Goal: Information Seeking & Learning: Learn about a topic

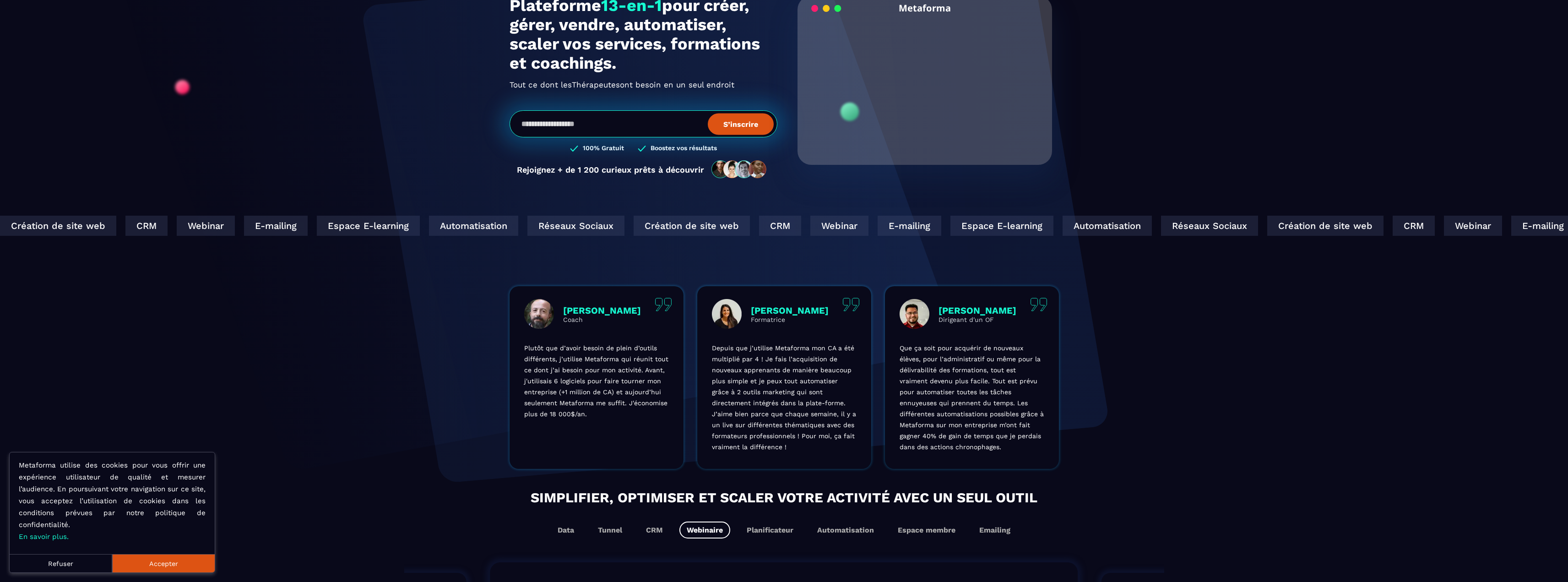
scroll to position [138, 0]
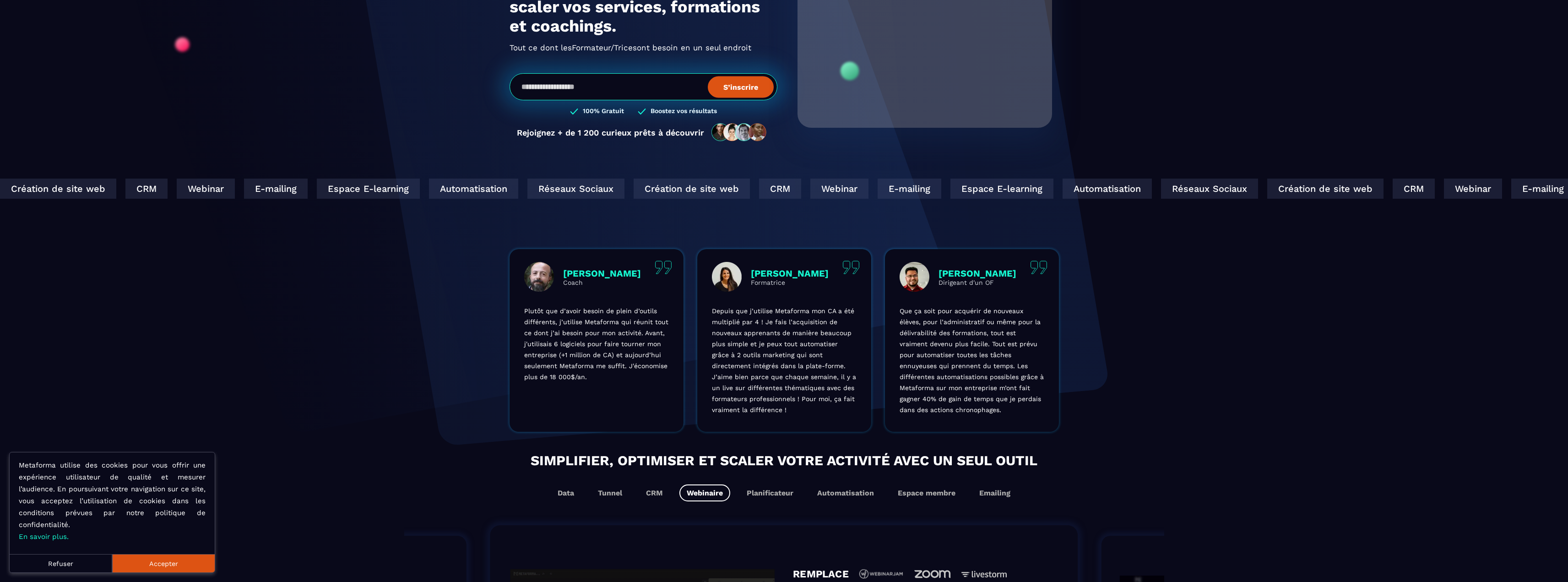
click at [197, 564] on button "Accepter" at bounding box center [163, 563] width 102 height 18
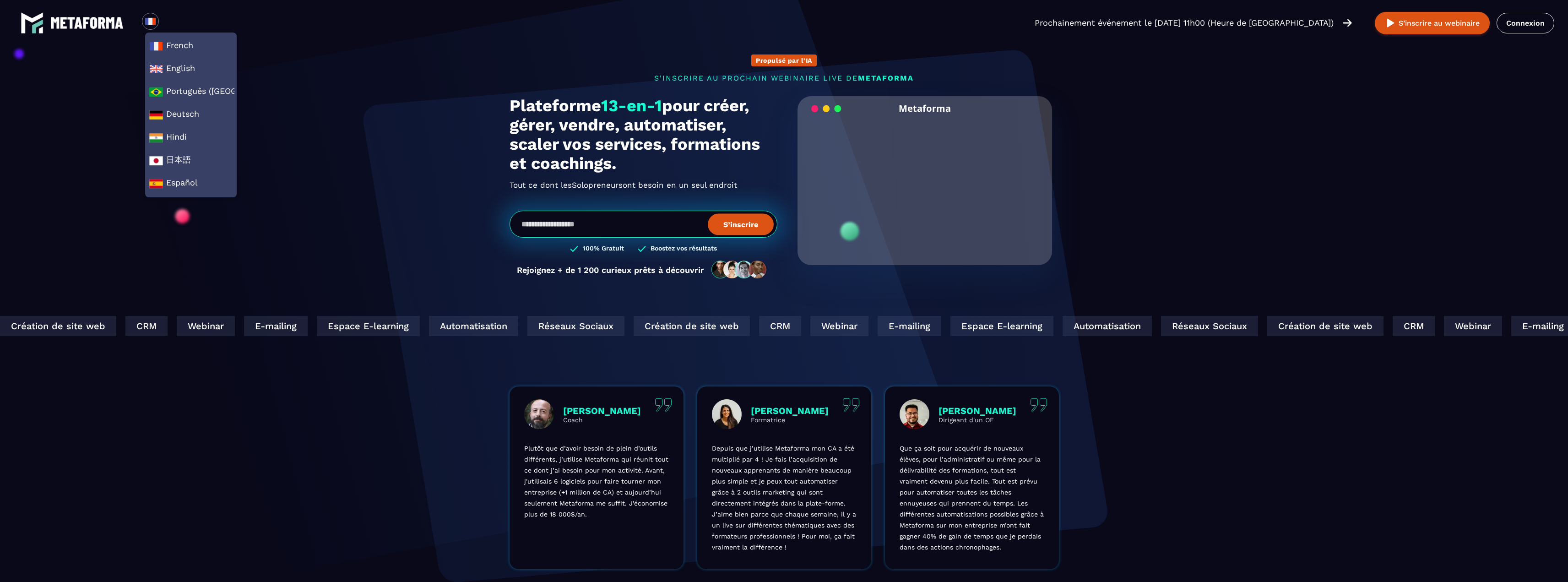
click at [406, 144] on section "Propulsé par l'IA s'inscrire au prochain webinaire live de METAFORMA Prochainem…" at bounding box center [784, 293] width 1568 height 587
click at [870, 330] on div "E-mailing" at bounding box center [901, 326] width 64 height 20
click at [942, 328] on div "Espace E-learning" at bounding box center [993, 326] width 103 height 20
drag, startPoint x: 529, startPoint y: 328, endPoint x: 728, endPoint y: 341, distance: 199.4
click at [593, 330] on div "Création de site web CRM Webinar E-mailing Espace E-learning Automatisation Rés…" at bounding box center [609, 326] width 1267 height 20
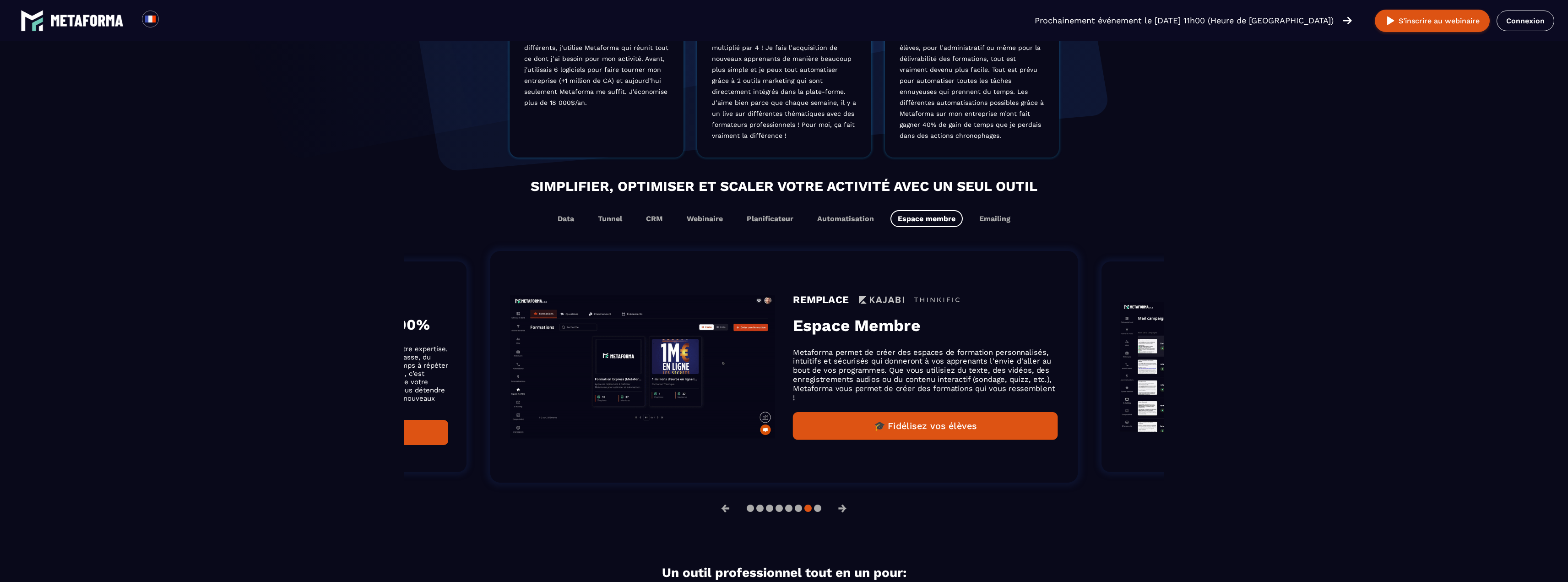
scroll to position [412, 0]
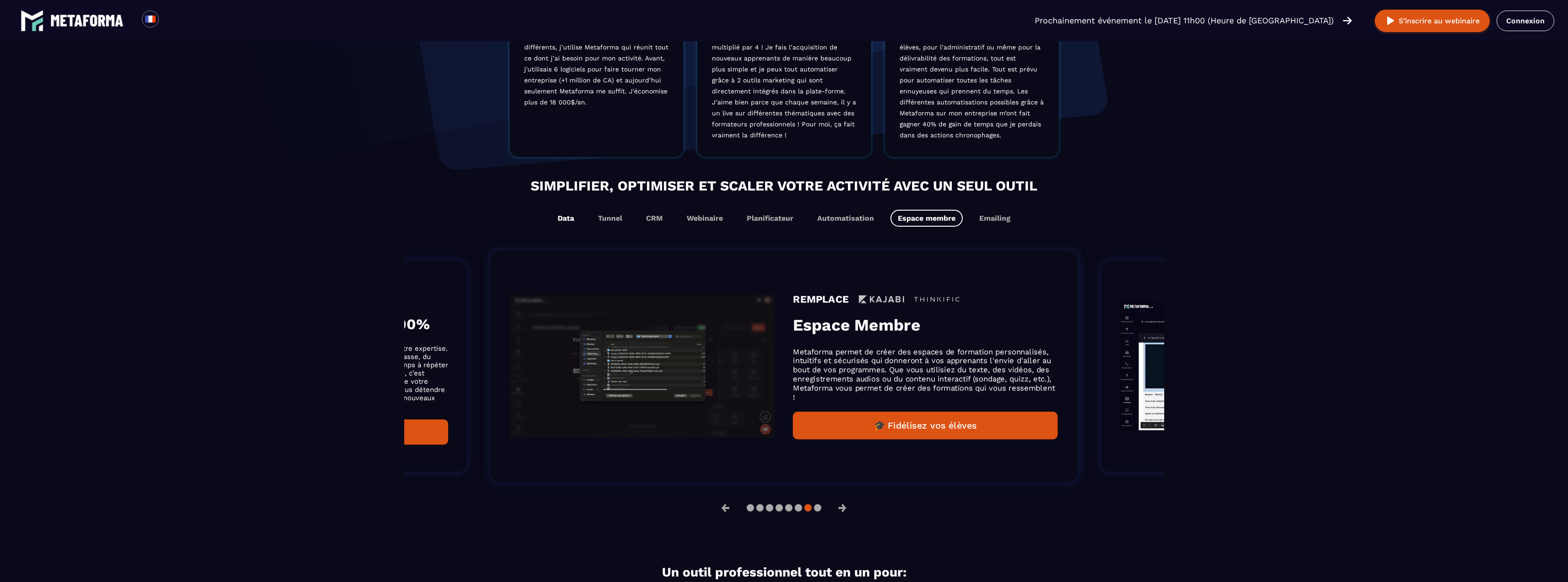
click at [561, 221] on button "Data" at bounding box center [565, 218] width 31 height 17
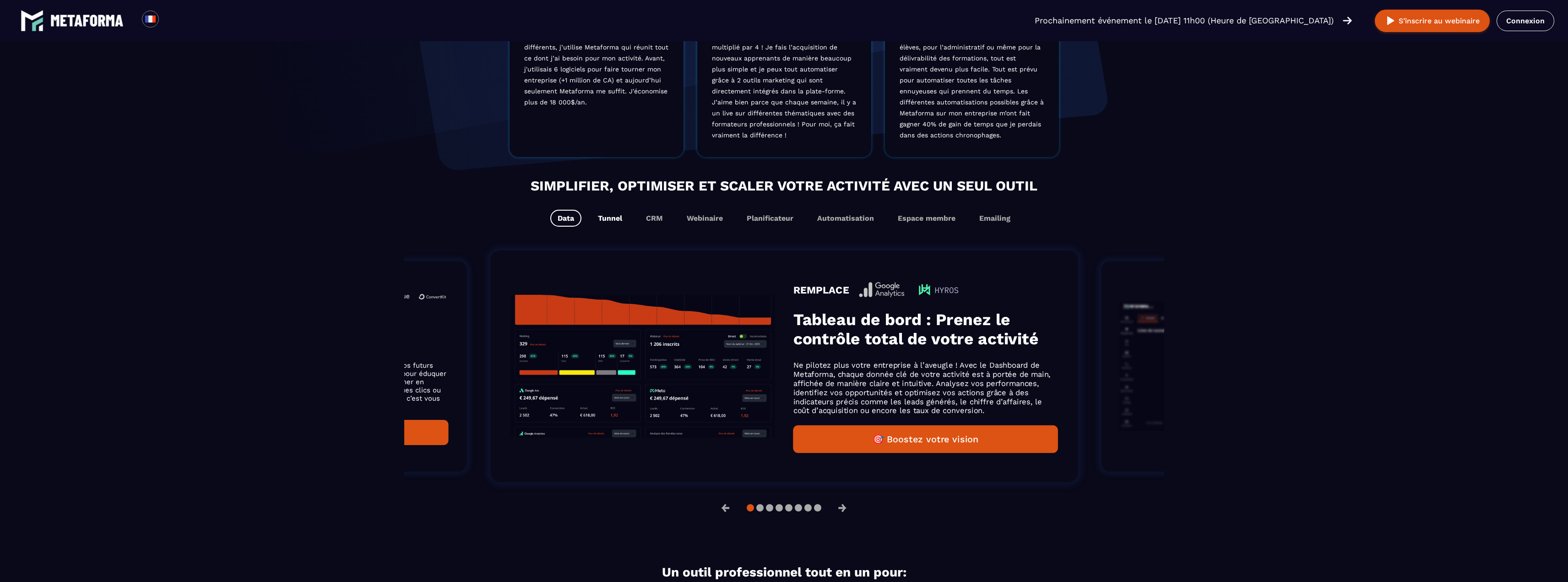
click at [611, 219] on button "Tunnel" at bounding box center [610, 218] width 39 height 17
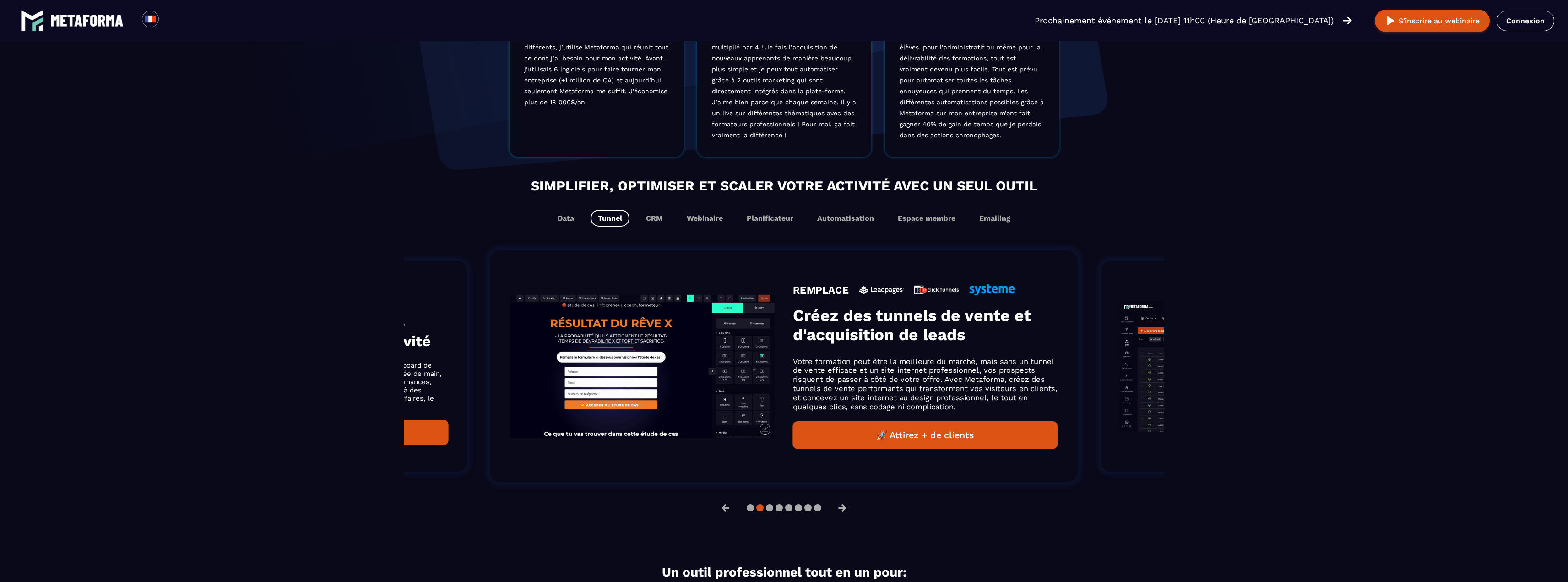
scroll to position [427, 0]
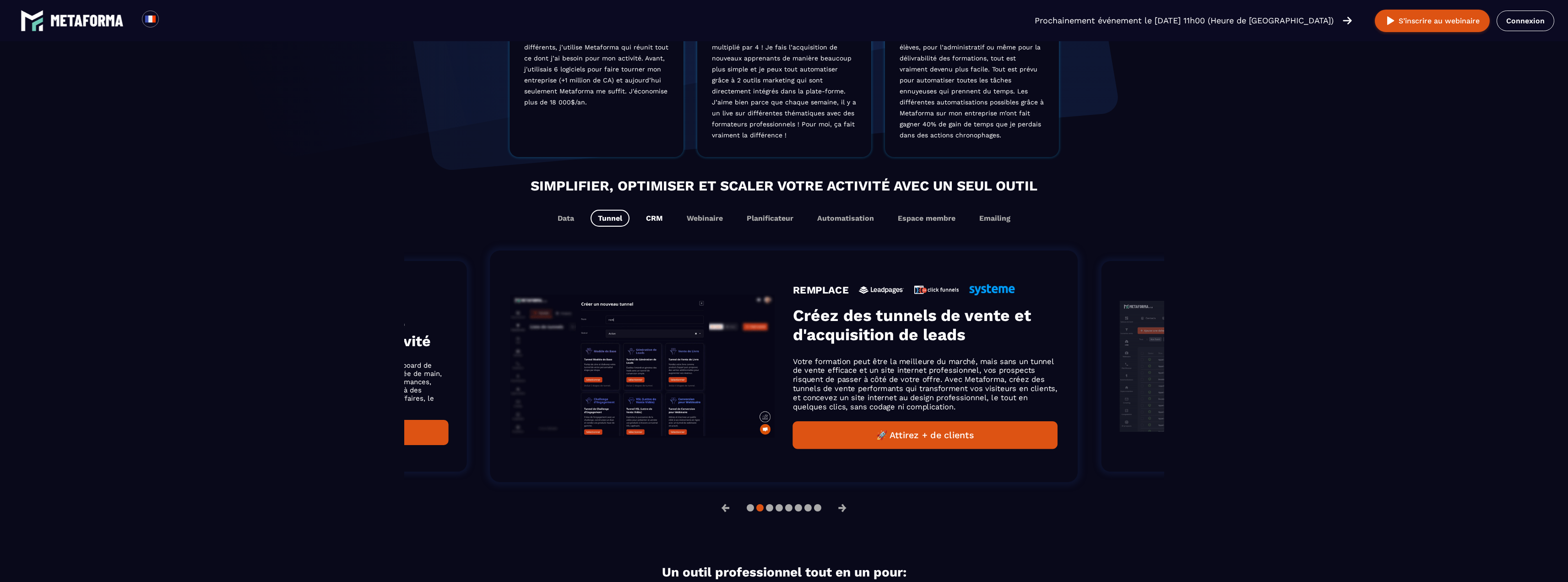
click at [655, 218] on button "CRM" at bounding box center [654, 218] width 32 height 17
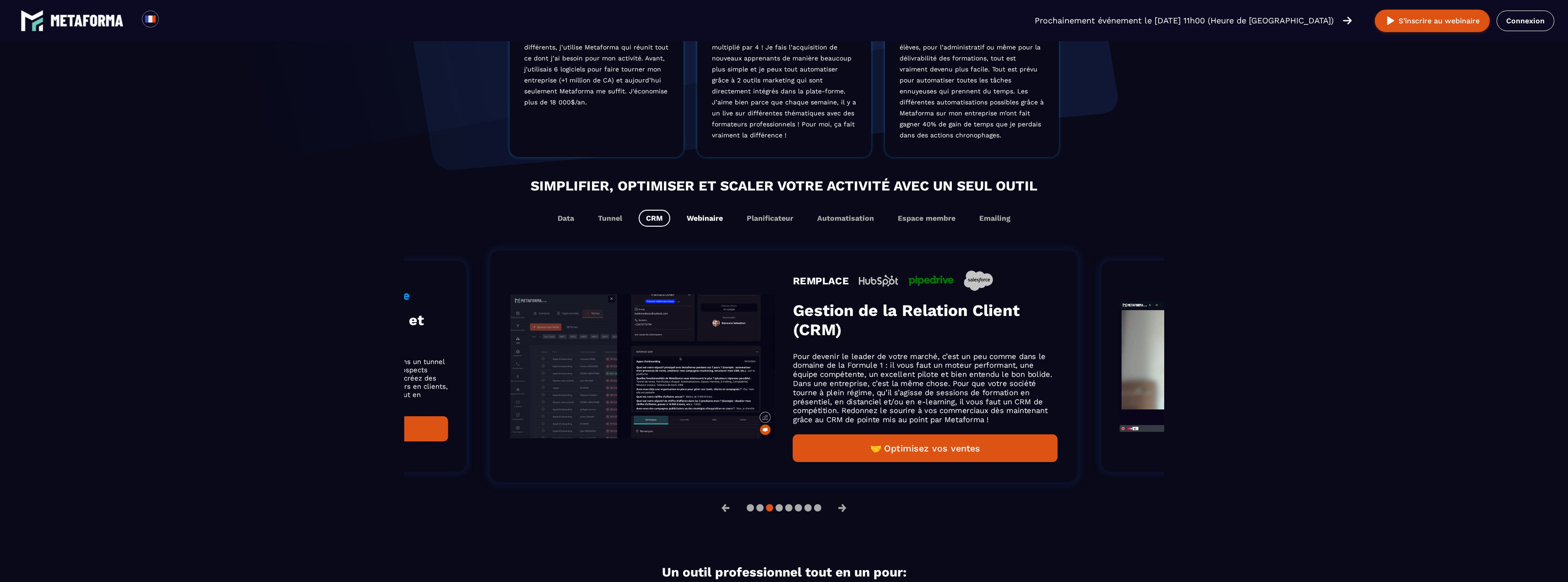
click at [700, 219] on button "Webinaire" at bounding box center [704, 218] width 51 height 17
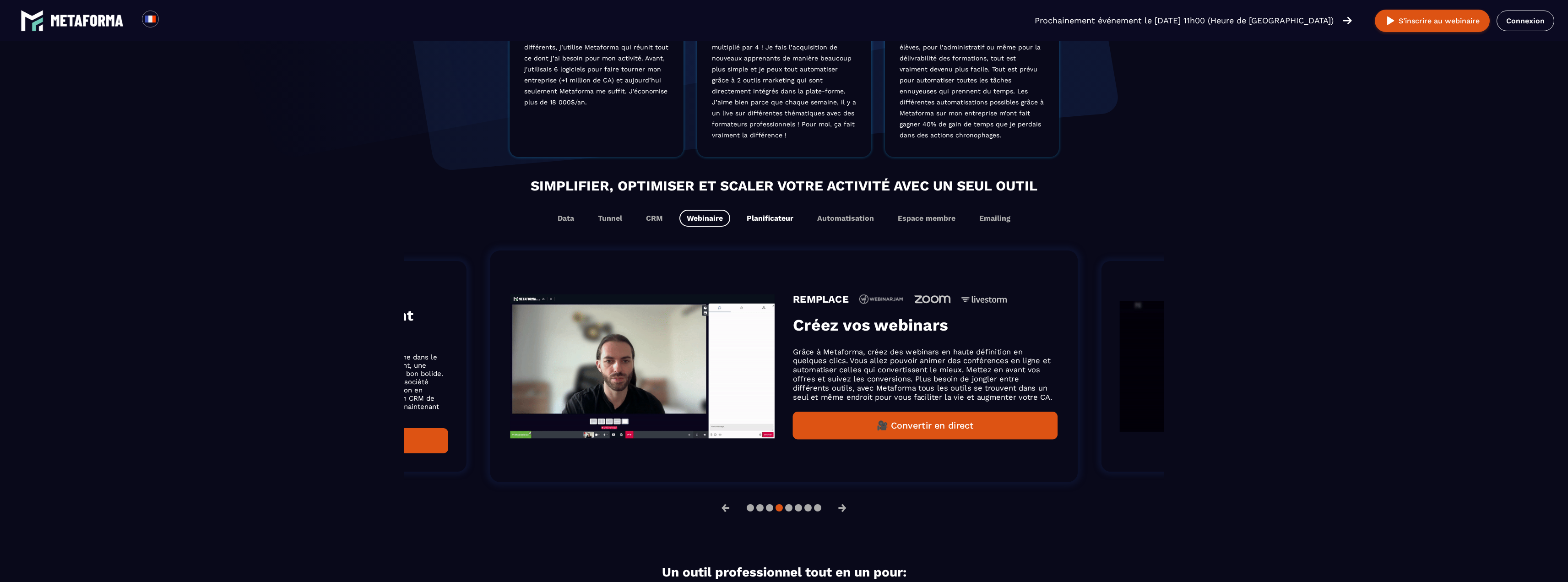
scroll to position [412, 0]
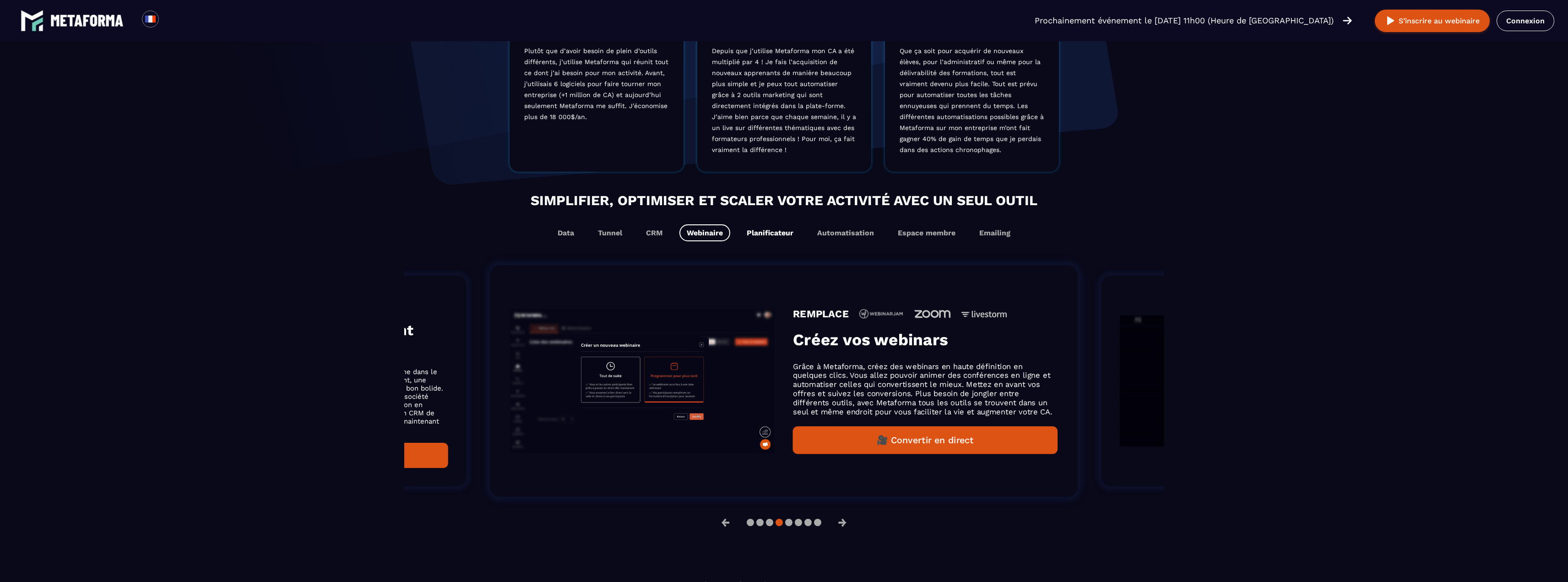
click at [756, 225] on button "Planificateur" at bounding box center [770, 233] width 61 height 17
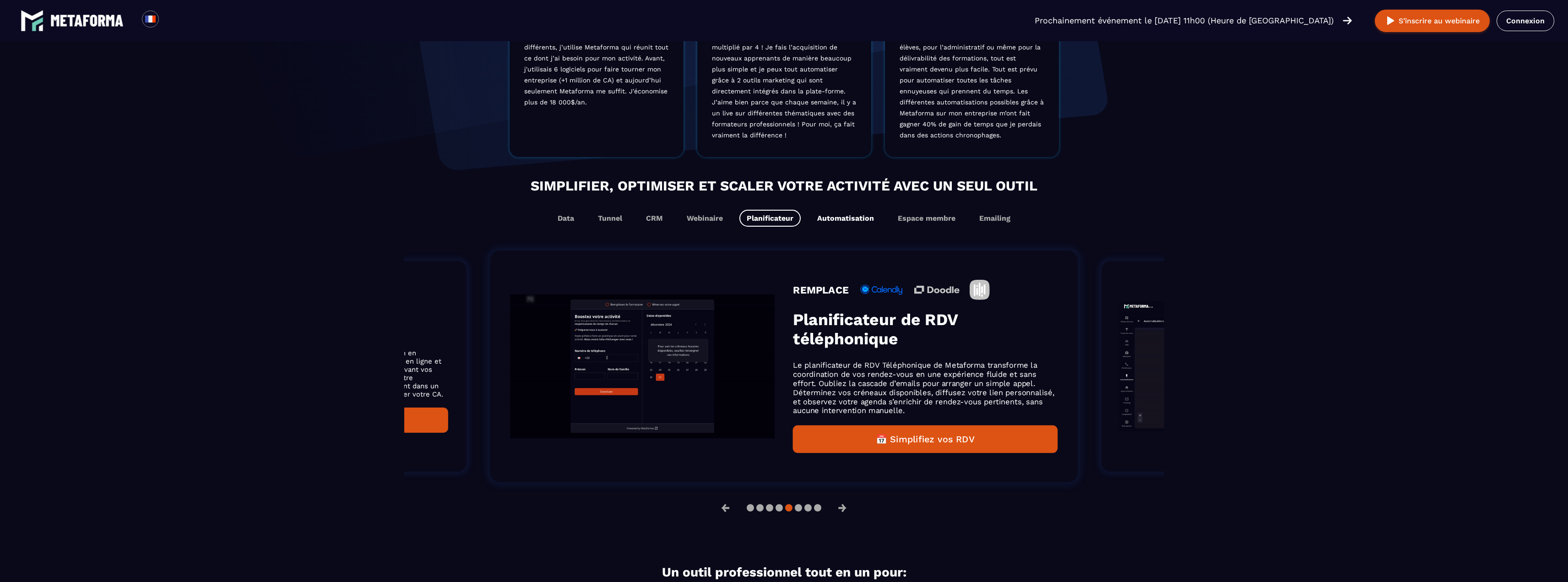
click at [825, 220] on button "Automatisation" at bounding box center [845, 218] width 71 height 17
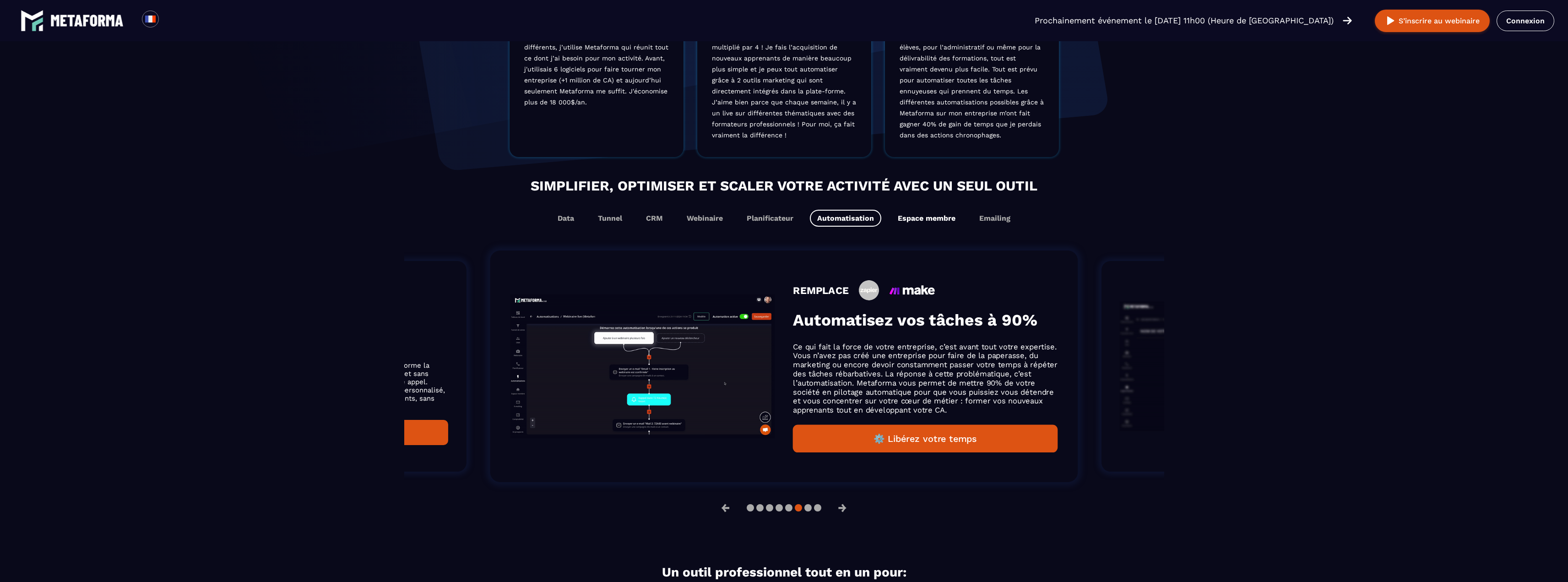
click at [919, 219] on button "Espace membre" at bounding box center [926, 218] width 72 height 17
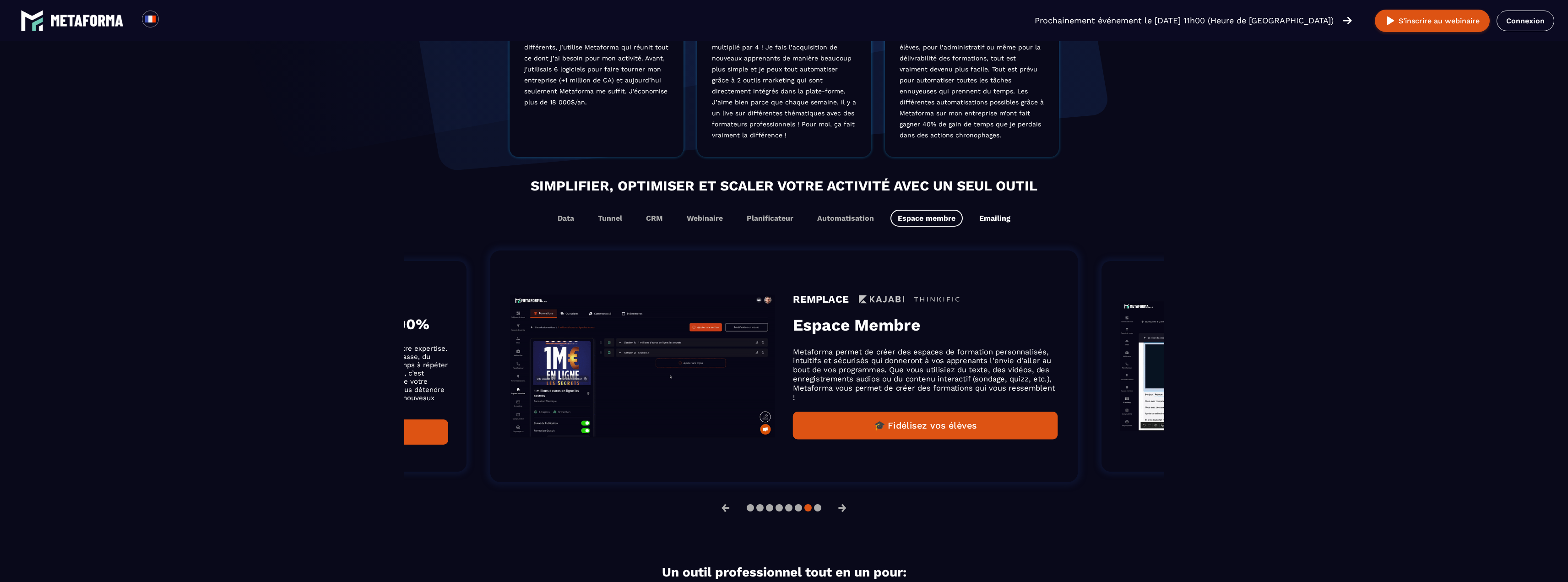
click at [987, 218] on button "Emailing" at bounding box center [995, 218] width 46 height 17
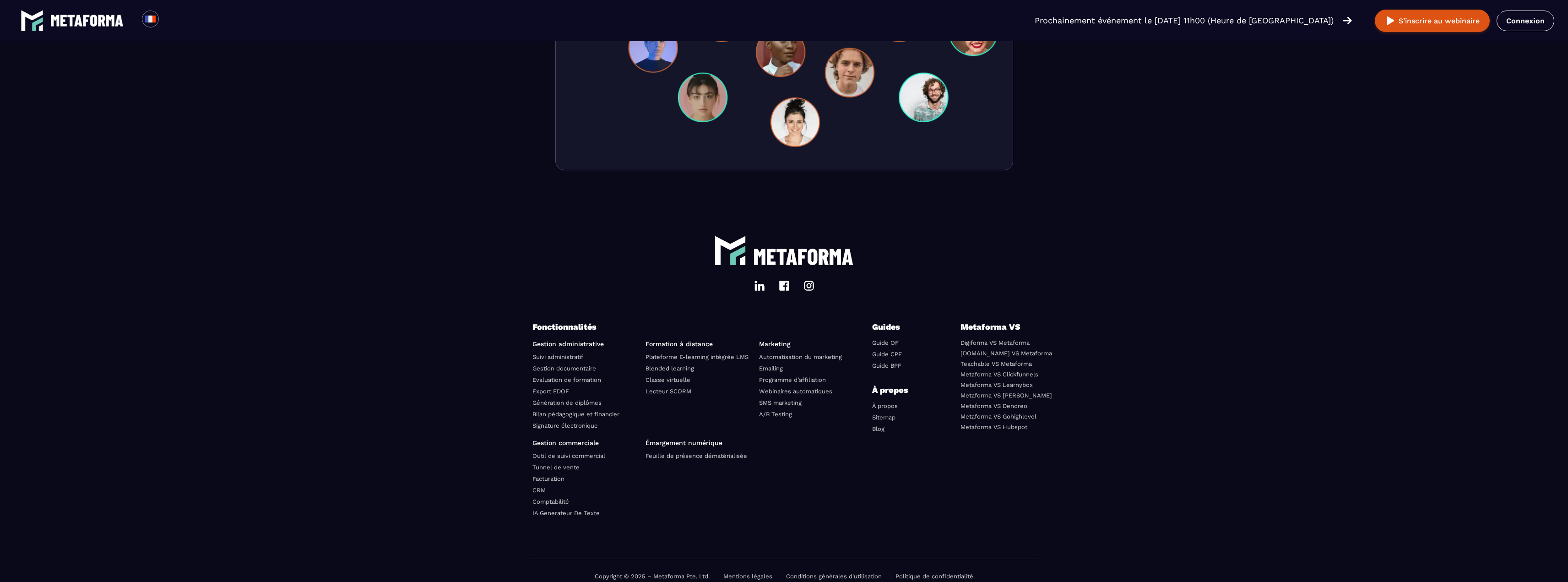
scroll to position [2986, 0]
